Goal: Understand process/instructions: Learn how to perform a task or action

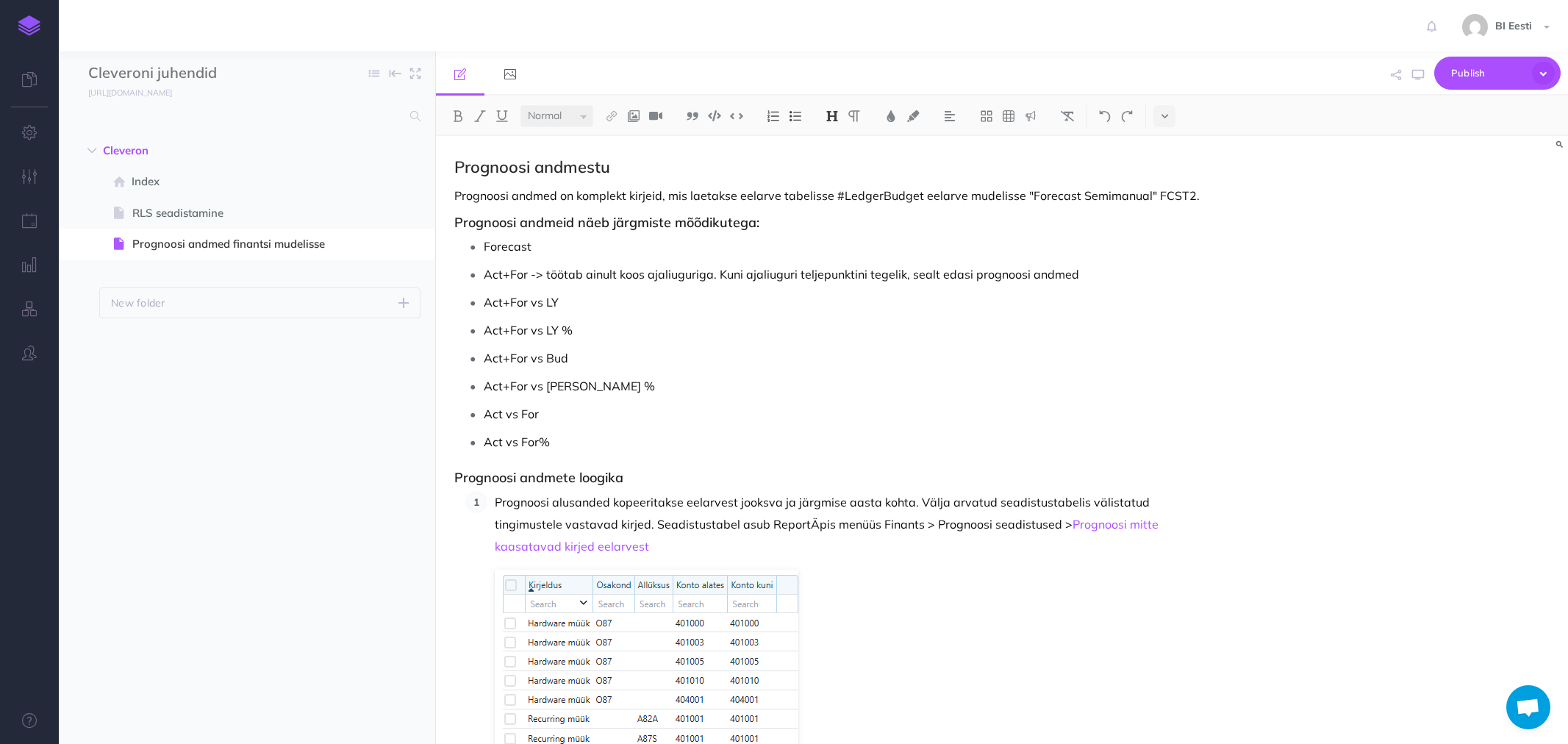
select select "null"
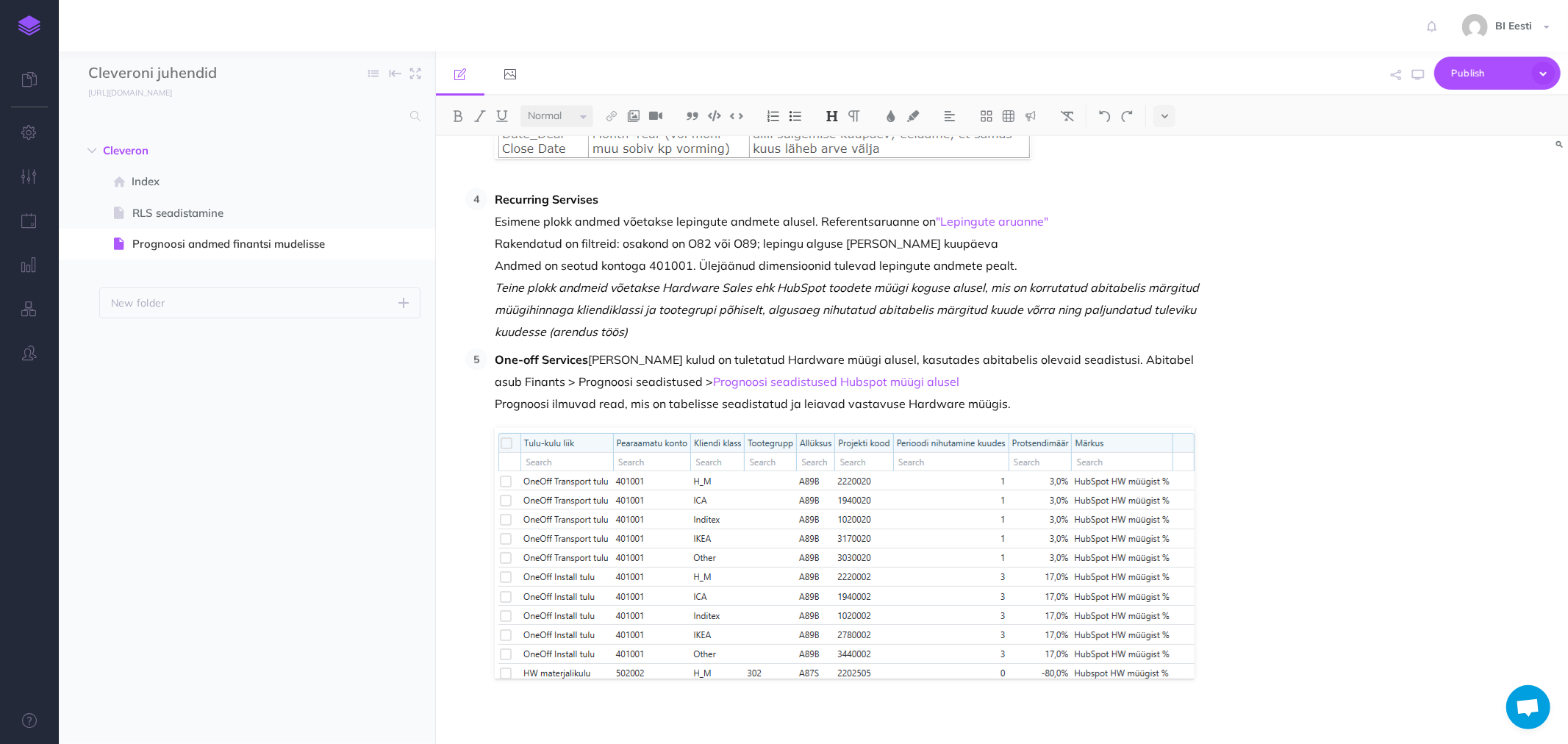
scroll to position [1241, 0]
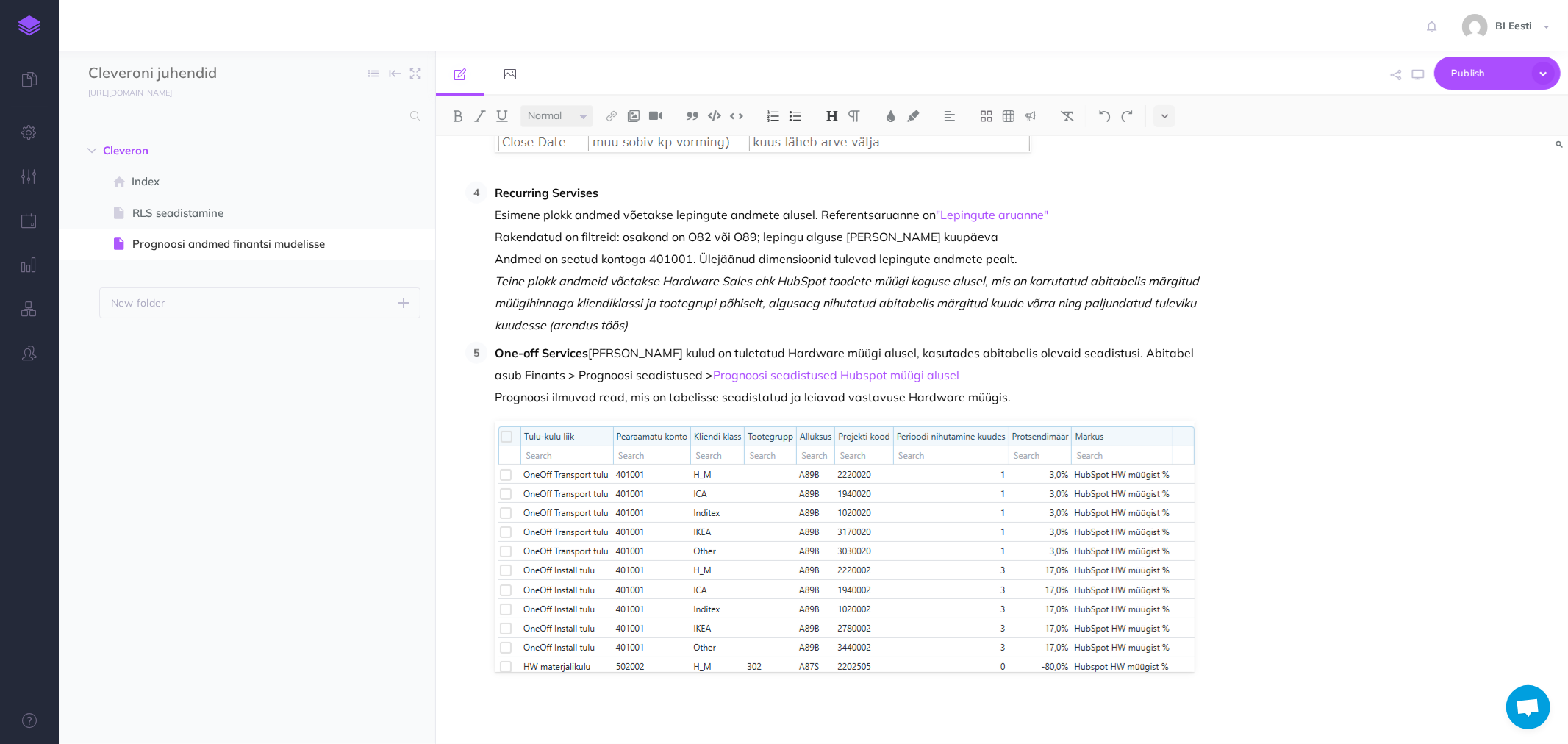
click at [652, 336] on p "Recurring Servises Esimene plokk andmed võetakse lepingute andmete alusel. Refe…" at bounding box center [852, 259] width 715 height 155
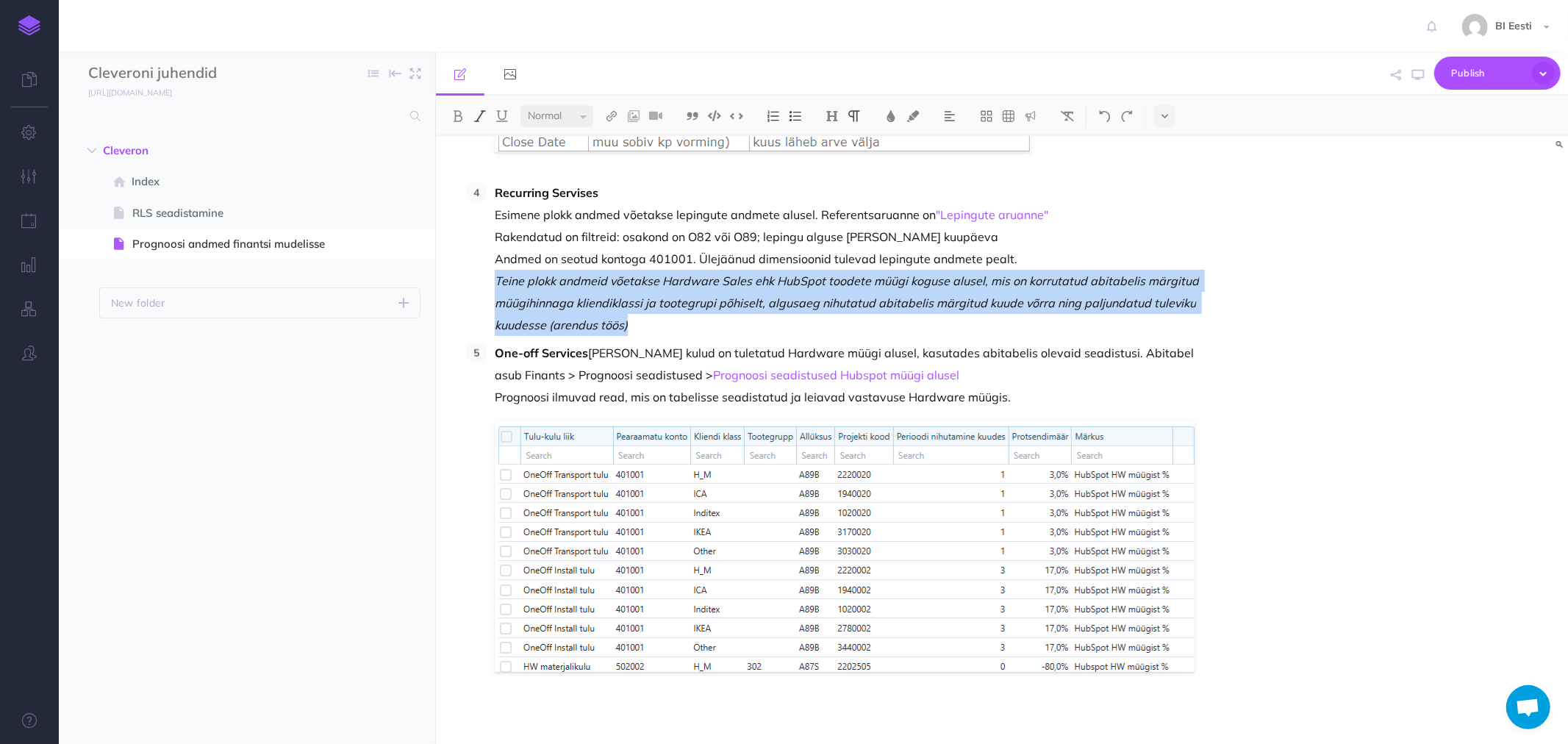
drag, startPoint x: 638, startPoint y: 362, endPoint x: 483, endPoint y: 319, distance: 160.9
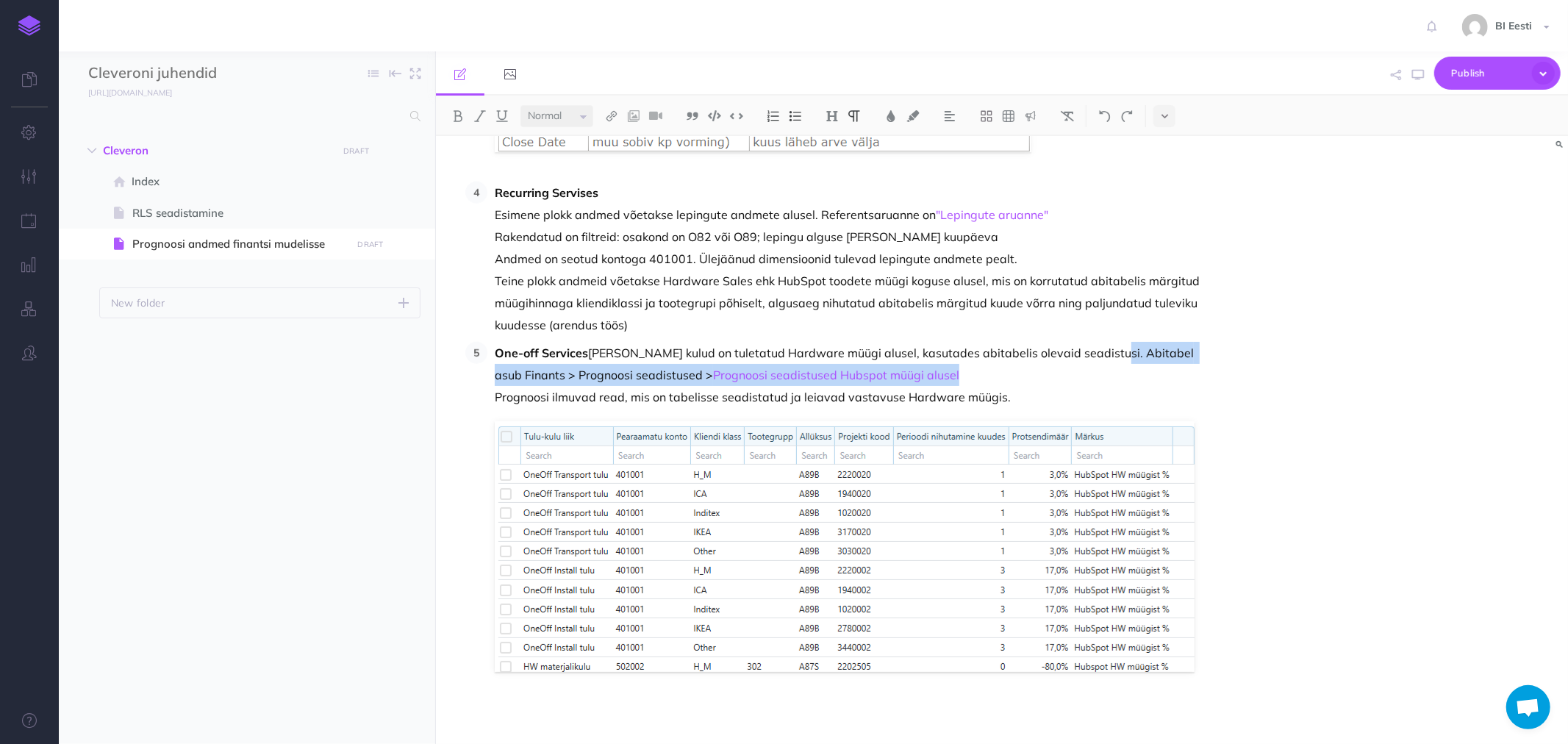
drag, startPoint x: 886, startPoint y: 413, endPoint x: 1089, endPoint y: 391, distance: 204.2
click at [1089, 391] on p "One-off Services tulud ja kulud on tuletatud Hardware müügi alusel, kasutades a…" at bounding box center [852, 375] width 715 height 66
copy p "Abitabel asub Finants > Prognoosi seadistused > Prognoosi seadistused Hubspot m…"
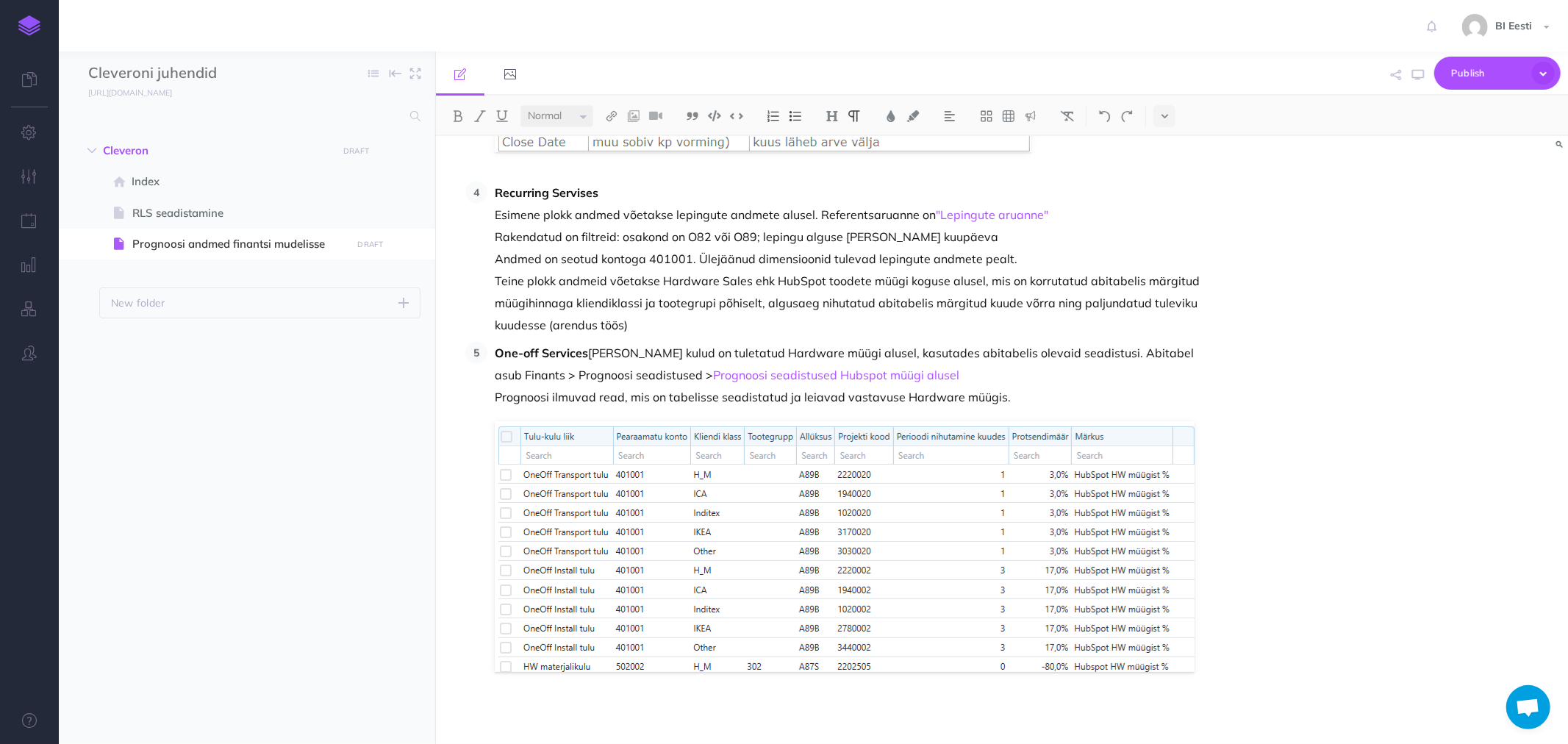
click at [636, 336] on p "Recurring Servises Esimene plokk andmed võetakse lepingute andmete alusel. Refe…" at bounding box center [852, 259] width 715 height 155
drag, startPoint x: 632, startPoint y: 361, endPoint x: 644, endPoint y: 358, distance: 12.4
click at [632, 336] on p "Recurring Servises Esimene plokk andmed võetakse lepingute andmete alusel. Refe…" at bounding box center [852, 259] width 715 height 155
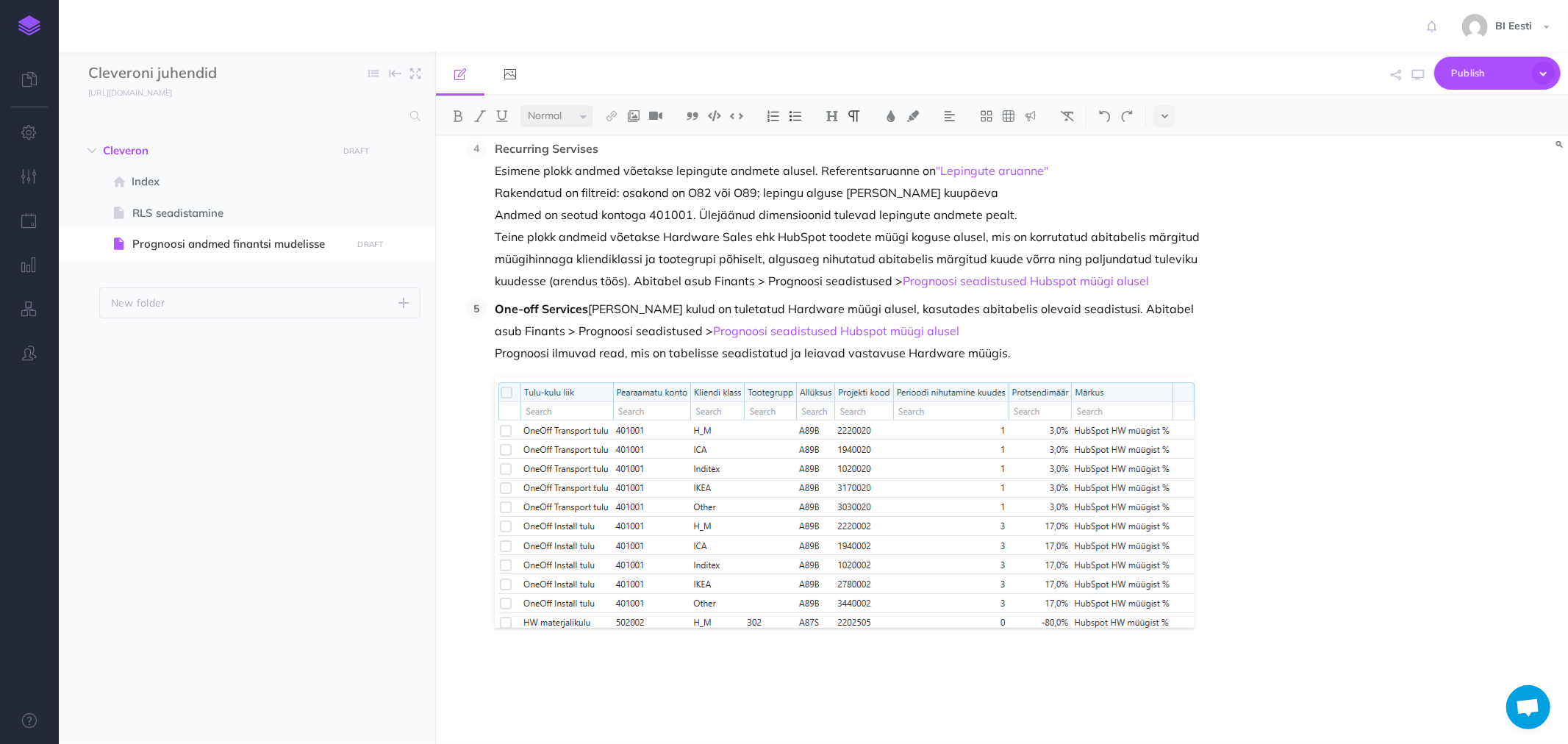
click at [1171, 277] on p "Recurring Servises Esimene plokk andmed võetakse lepingute andmete alusel. Refe…" at bounding box center [852, 215] width 715 height 155
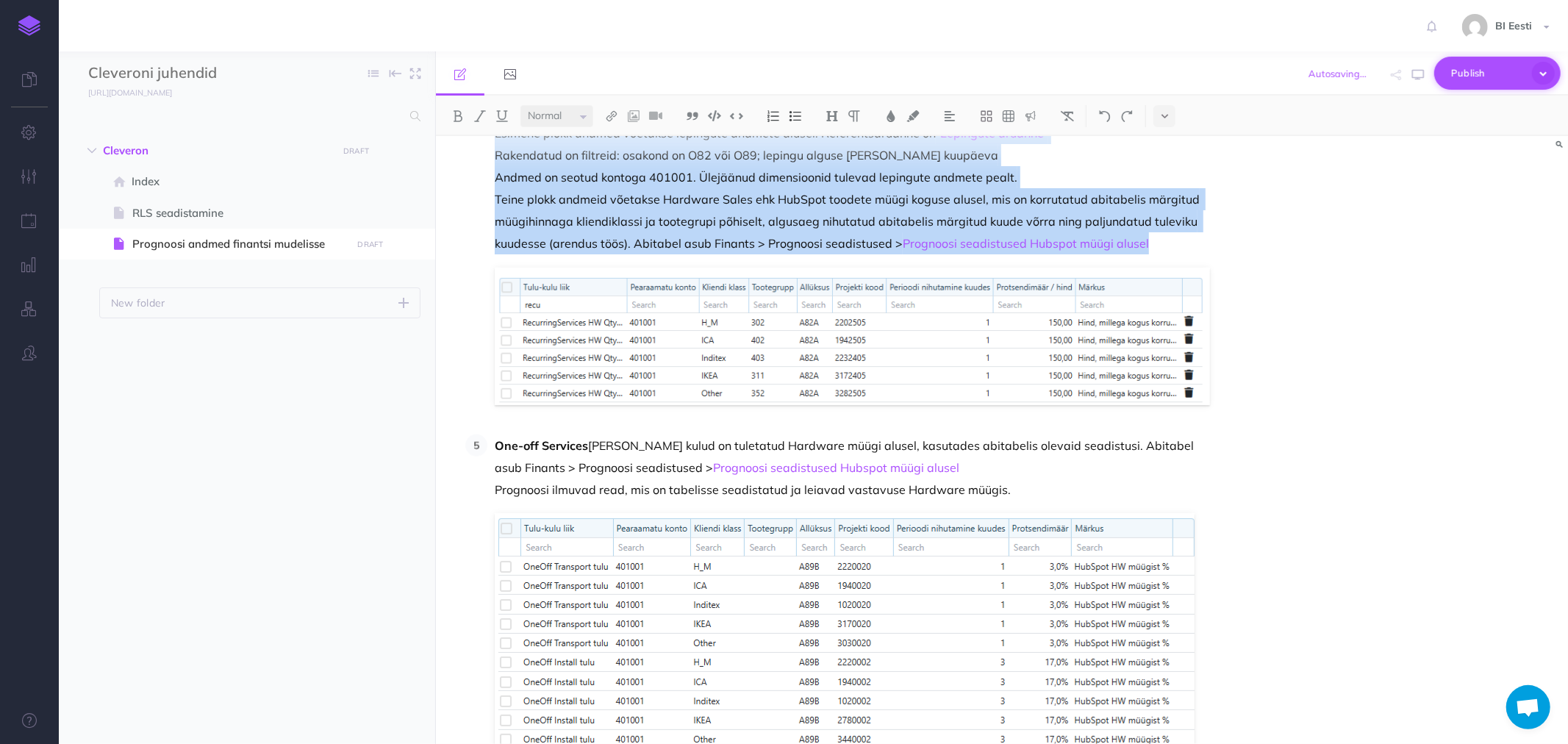
click at [1513, 56] on button "Publish" at bounding box center [1497, 72] width 126 height 33
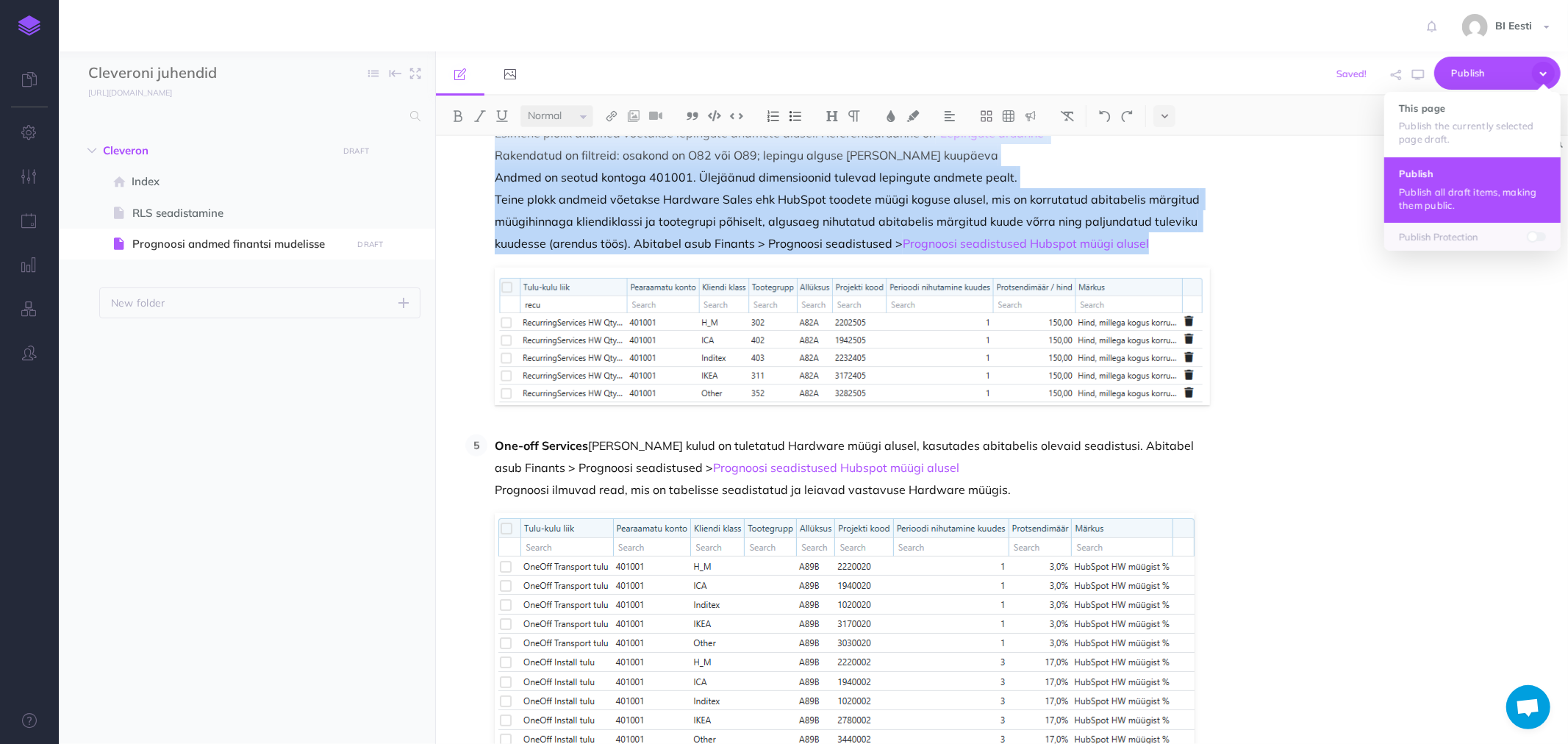
click at [1436, 197] on p "Publish all draft items, making them public." at bounding box center [1472, 198] width 147 height 26
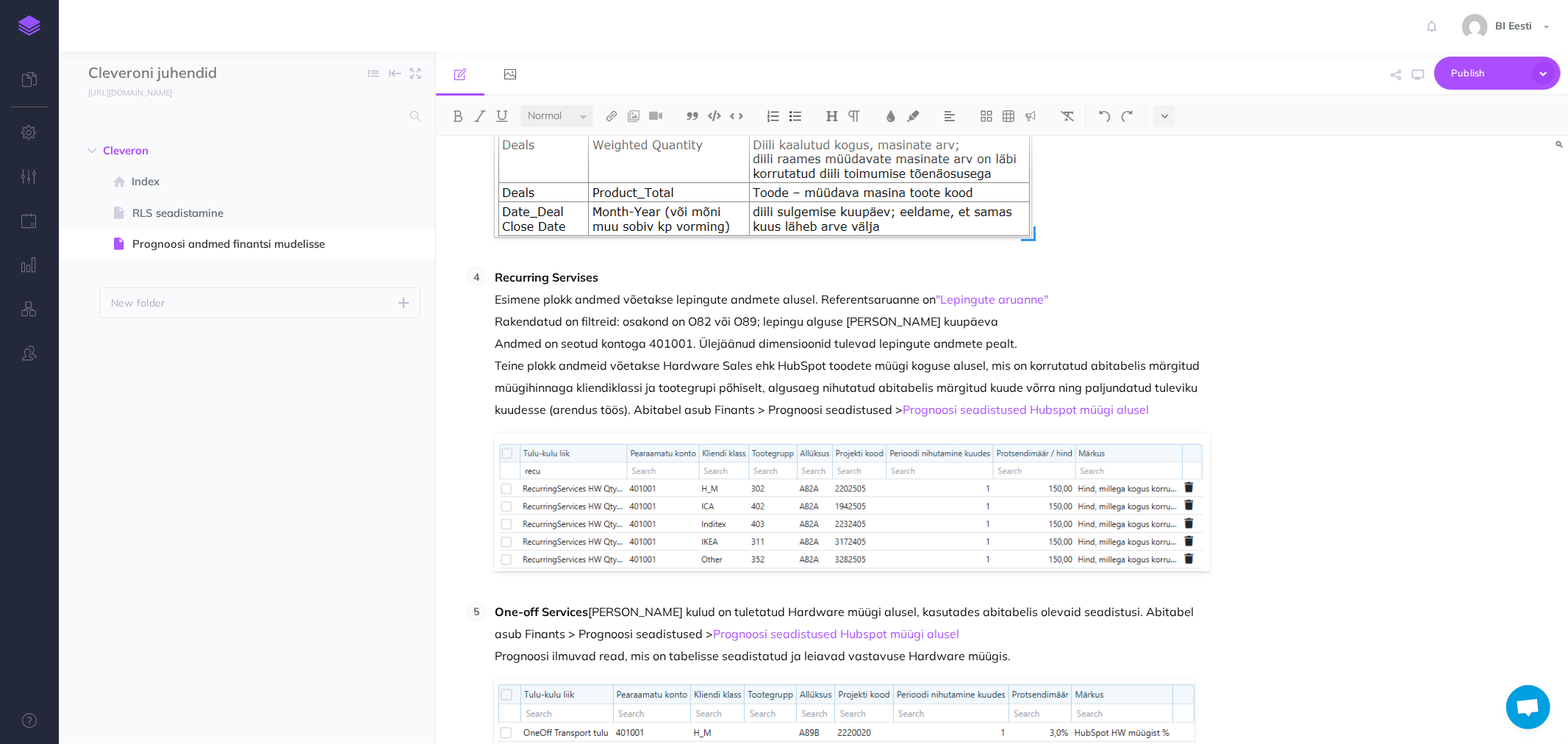
scroll to position [925, 0]
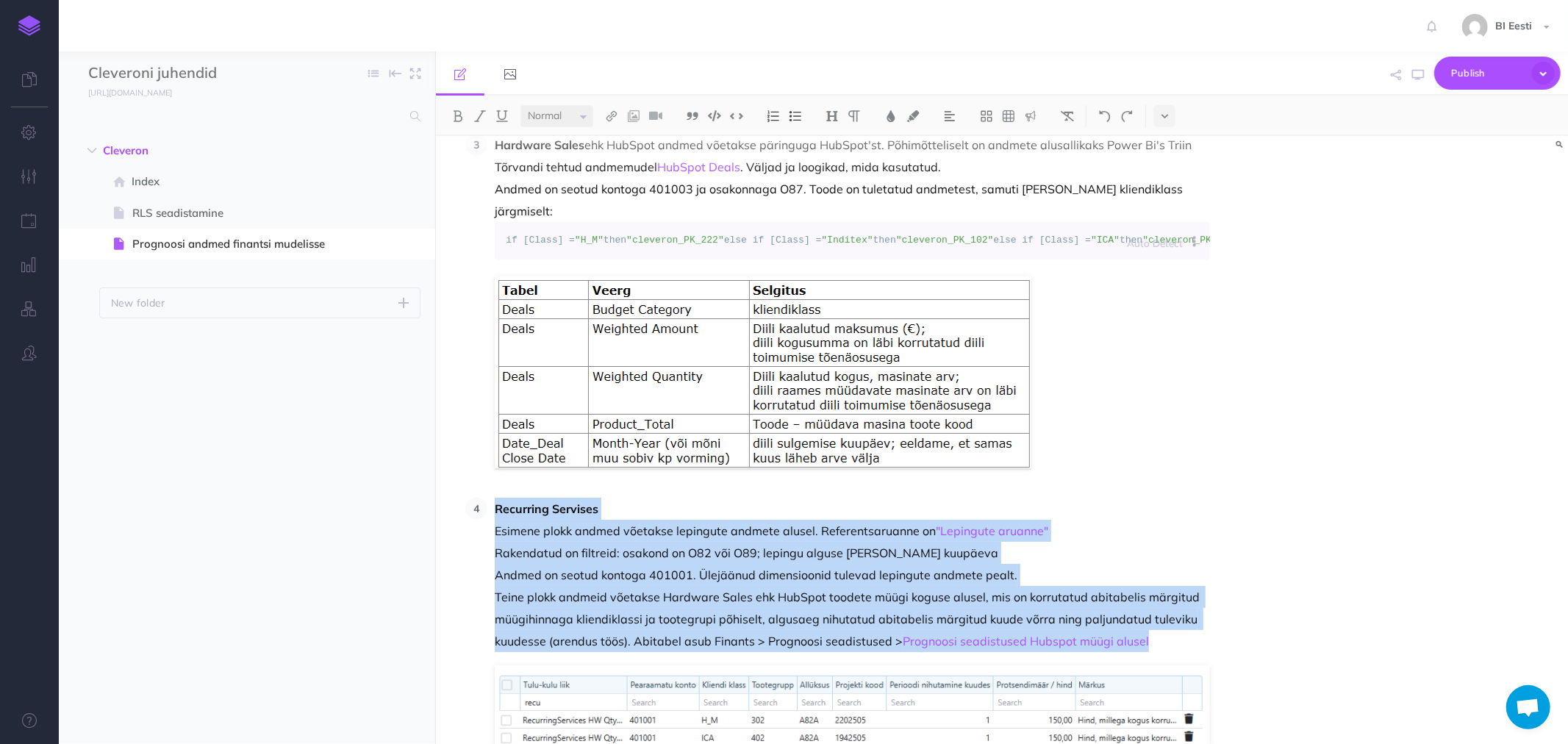
click at [1291, 288] on div "Prognoosi andmestu Prognoosi andmed on komplekt kirjeid, mis laetakse eelarve t…" at bounding box center [1002, 441] width 1132 height 609
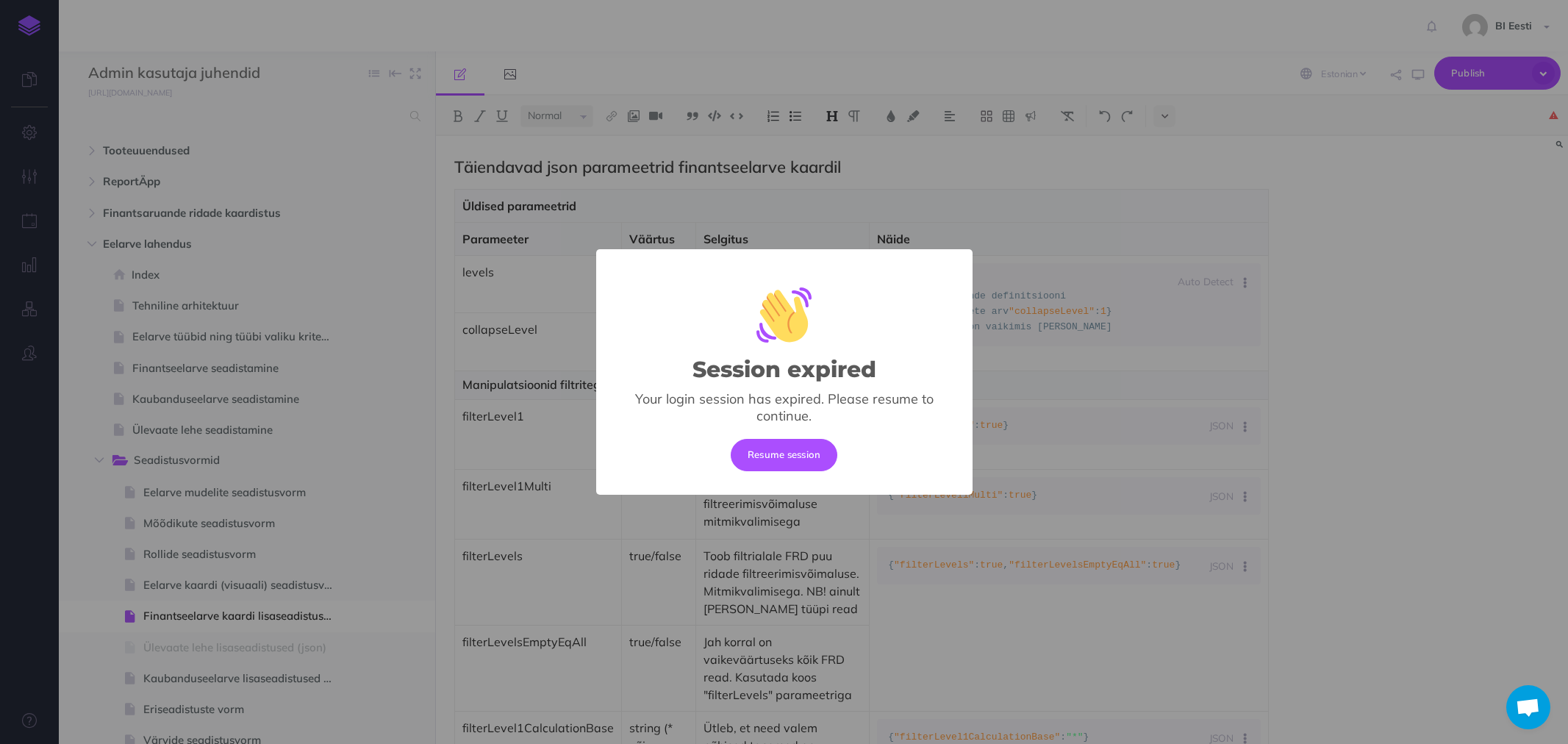
select select "et"
select select "null"
drag, startPoint x: 791, startPoint y: 455, endPoint x: 459, endPoint y: 723, distance: 426.7
click at [459, 707] on div "Session expired × Your login session has expired. Please resume to continue. Re…" at bounding box center [784, 372] width 1568 height 744
